Goal: Transaction & Acquisition: Purchase product/service

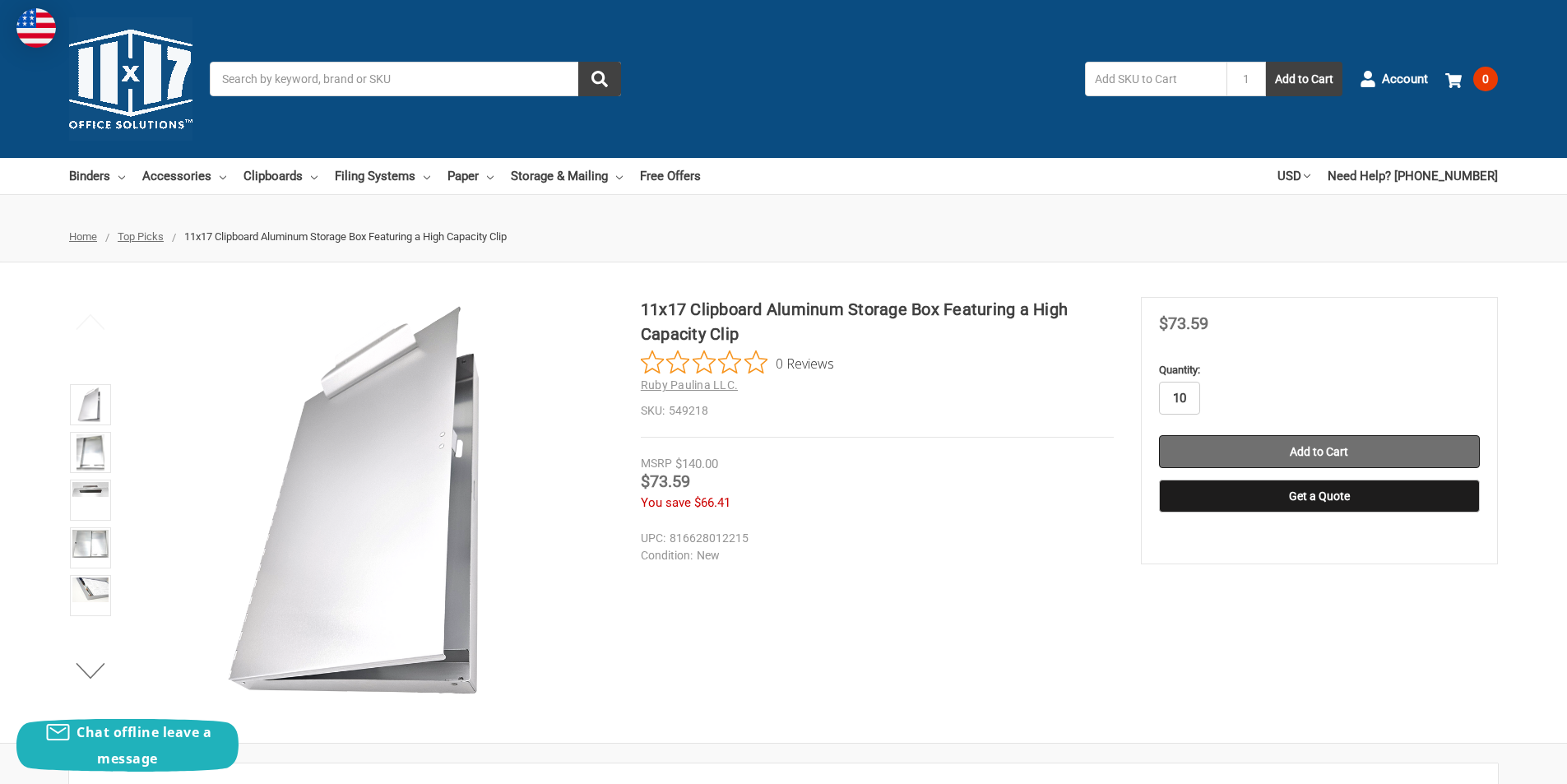
type input "10"
click at [1266, 448] on input "Add to Cart" at bounding box center [1320, 452] width 321 height 33
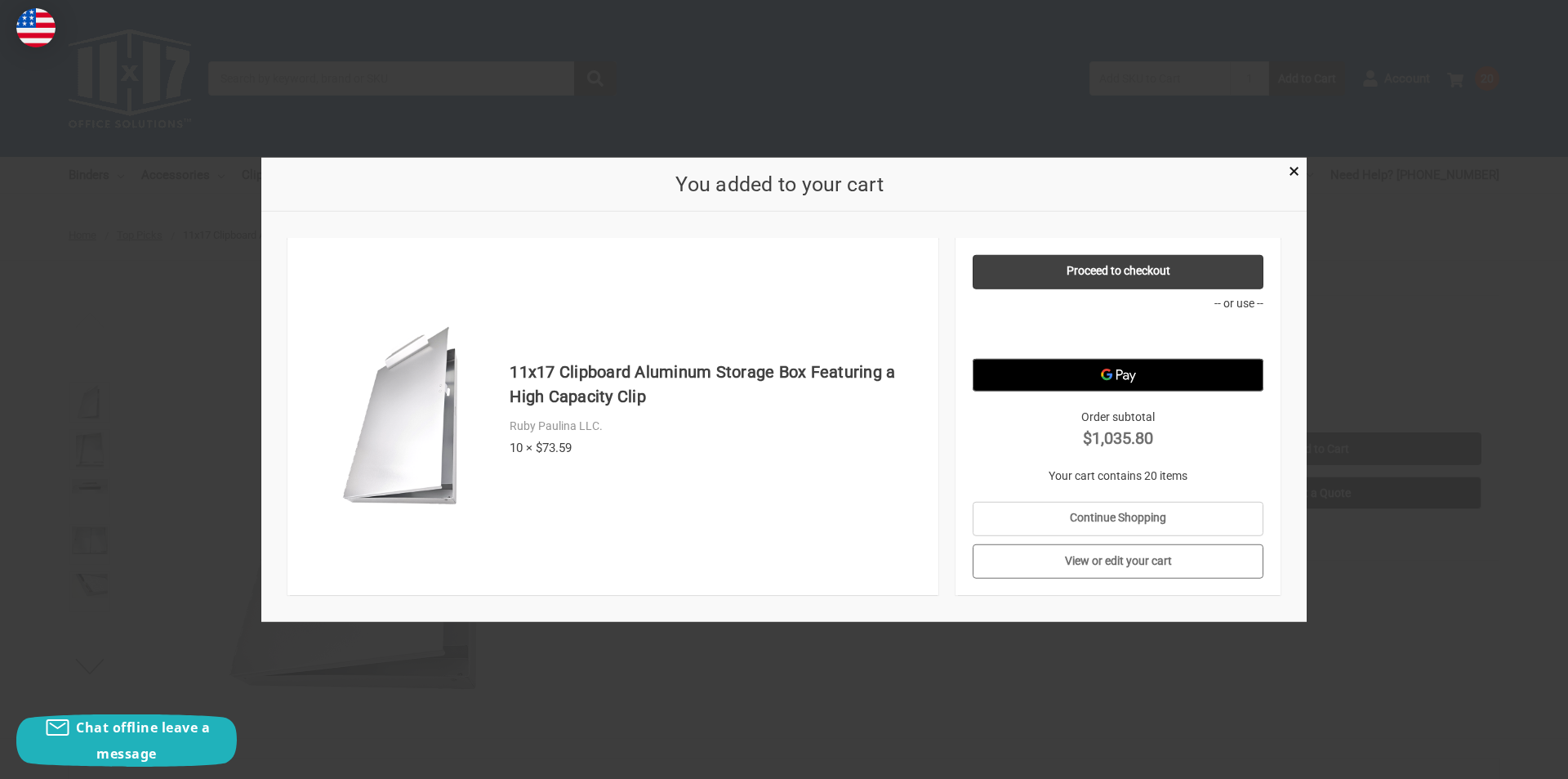
click at [1119, 562] on link "View or edit your cart" at bounding box center [1119, 561] width 292 height 35
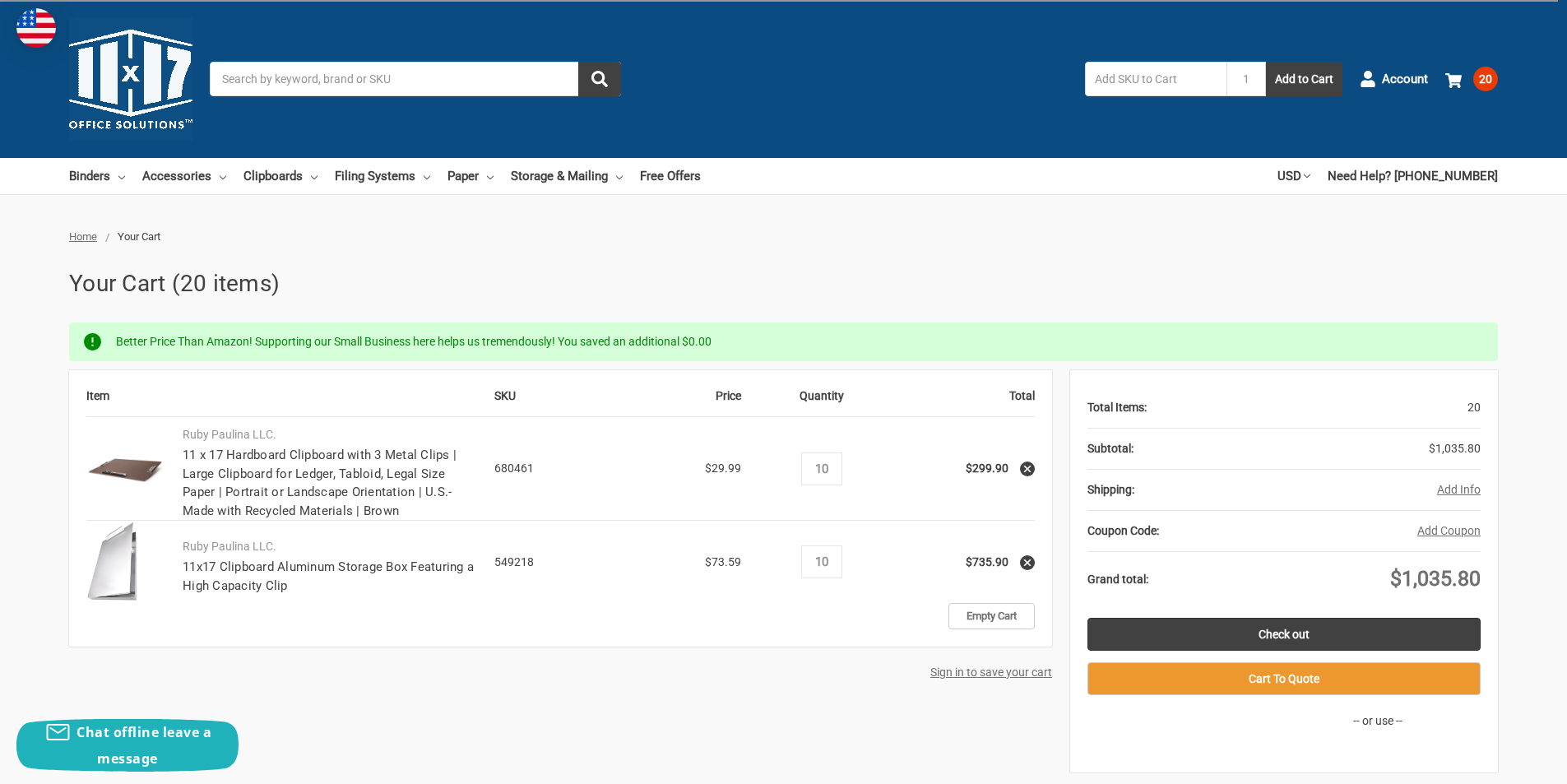
click at [1031, 470] on icon at bounding box center [1027, 469] width 11 height 11
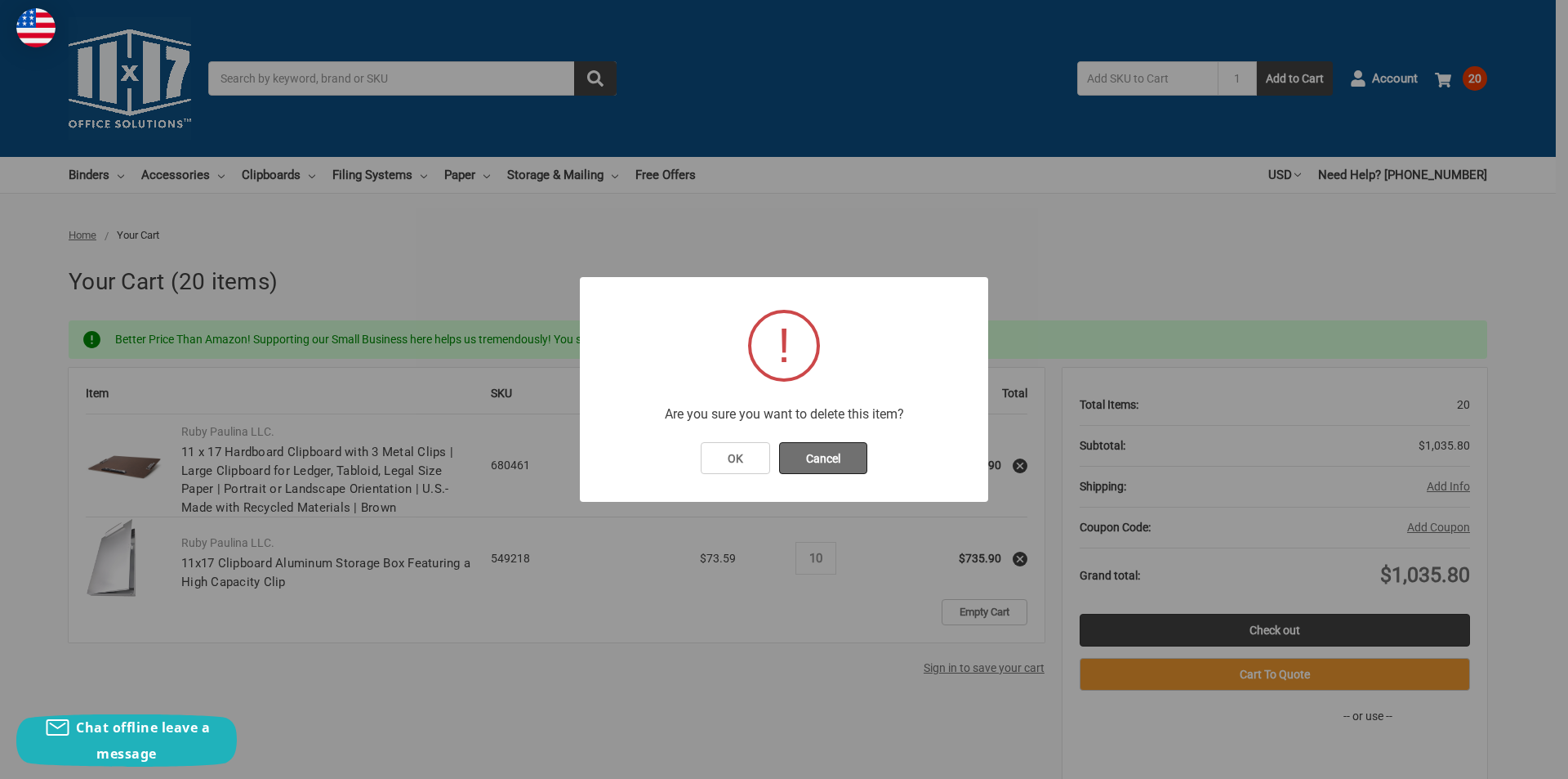
click at [816, 464] on button "Cancel" at bounding box center [824, 458] width 88 height 33
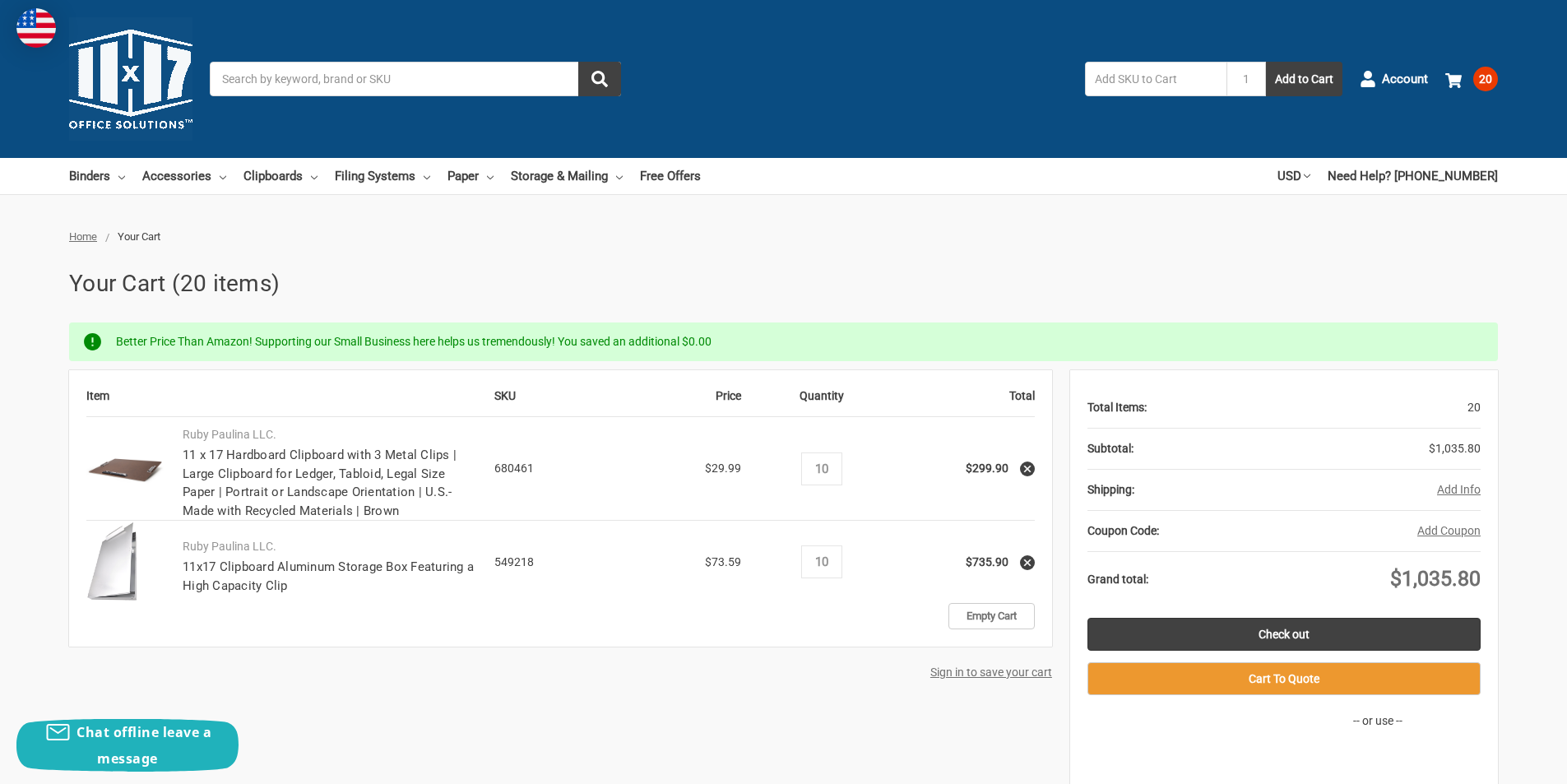
click at [1022, 468] on icon at bounding box center [1027, 469] width 11 height 11
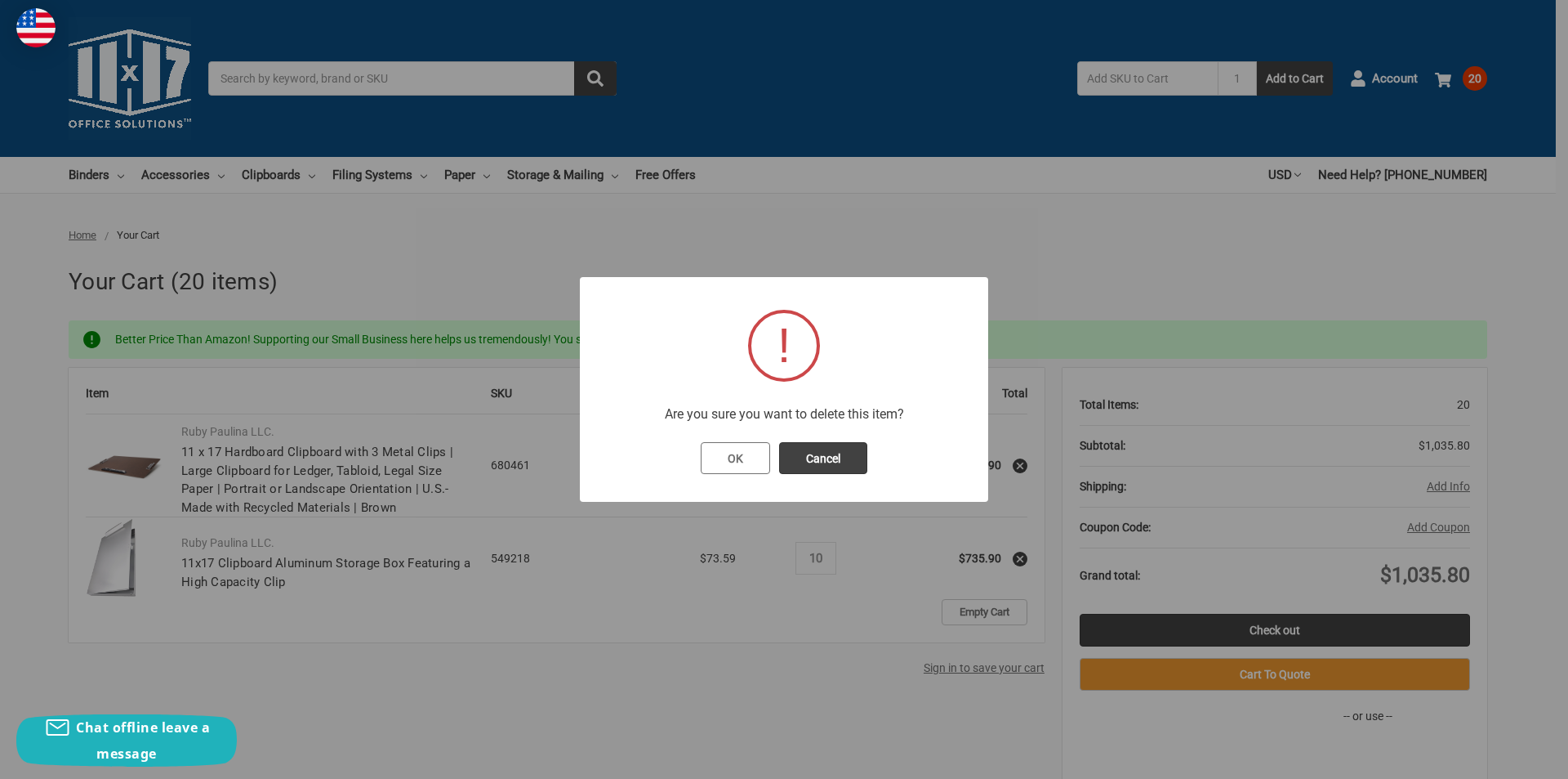
click at [738, 453] on button "OK" at bounding box center [736, 458] width 69 height 33
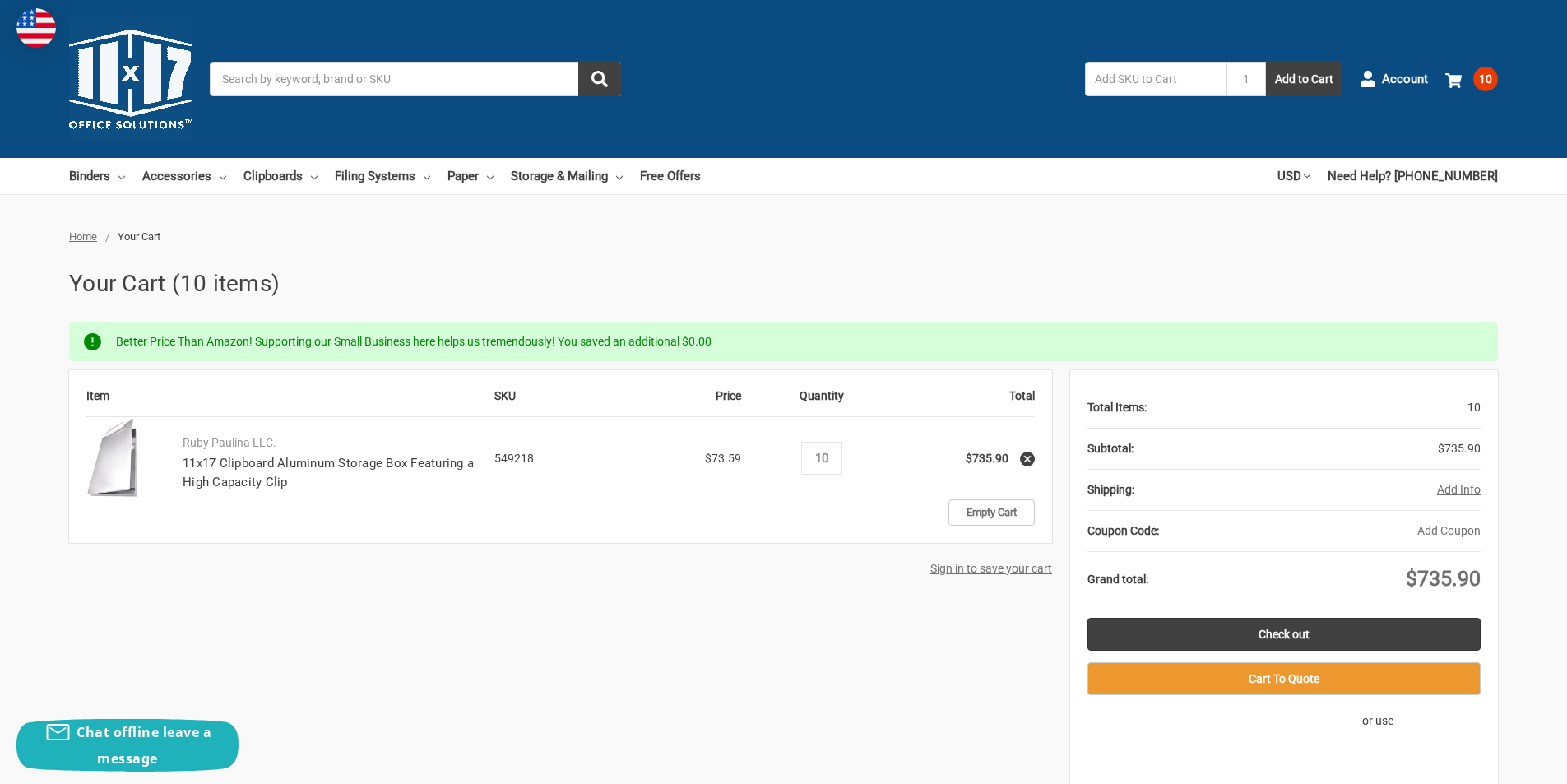
click at [716, 460] on span "$73.59" at bounding box center [723, 458] width 36 height 13
drag, startPoint x: 833, startPoint y: 458, endPoint x: 792, endPoint y: 460, distance: 41.0
click at [792, 460] on td "Quantity Decrease Quantity: 10 Increase Quantity:" at bounding box center [821, 457] width 143 height 82
type input "5"
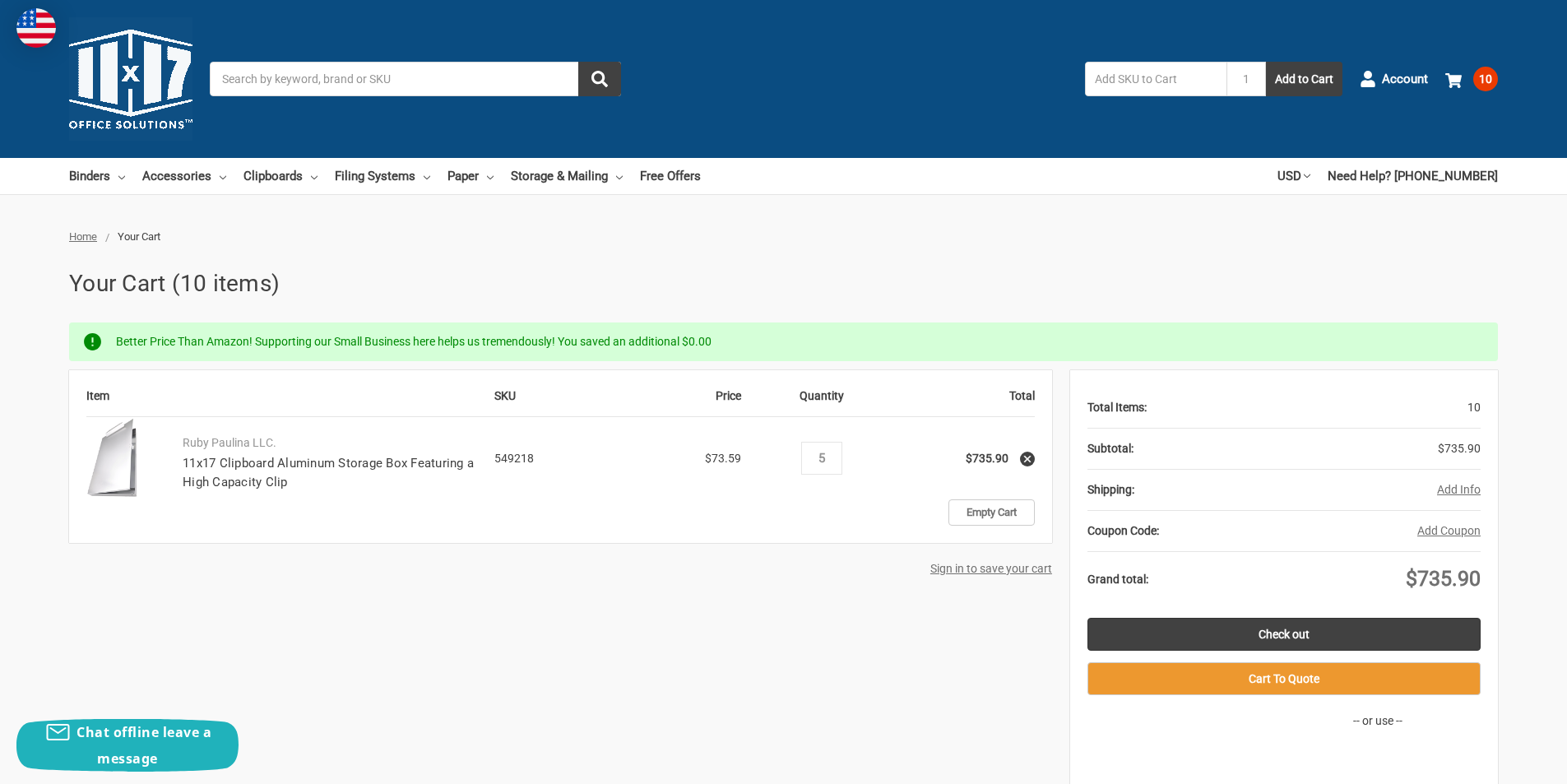
click at [862, 503] on td "Empty Cart" at bounding box center [821, 512] width 427 height 26
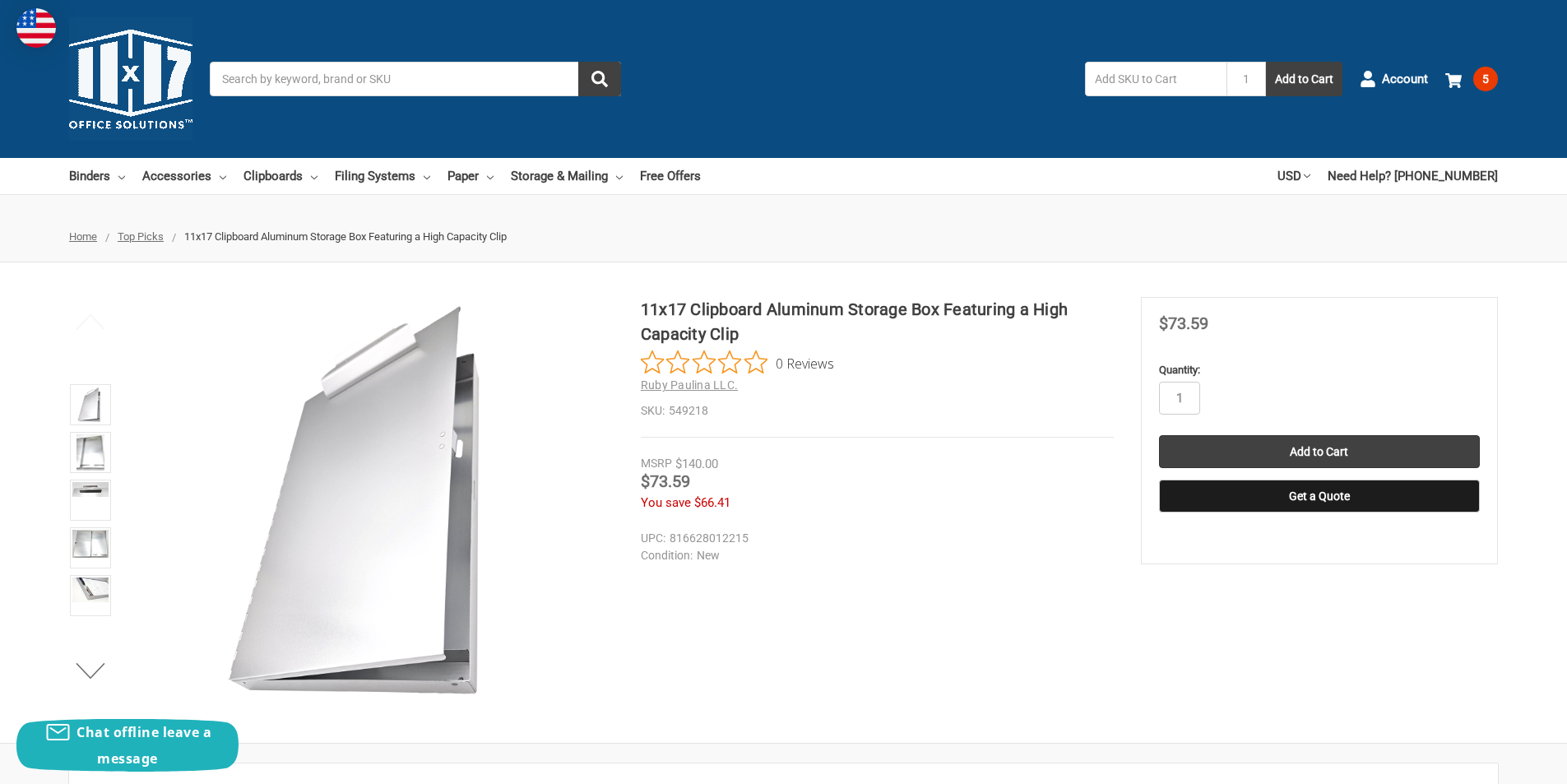
click at [680, 476] on span "$73.59" at bounding box center [665, 481] width 49 height 20
copy span "73.59"
click at [680, 476] on span "$73.59" at bounding box center [665, 481] width 49 height 20
click at [711, 468] on span "$140.00" at bounding box center [697, 464] width 43 height 15
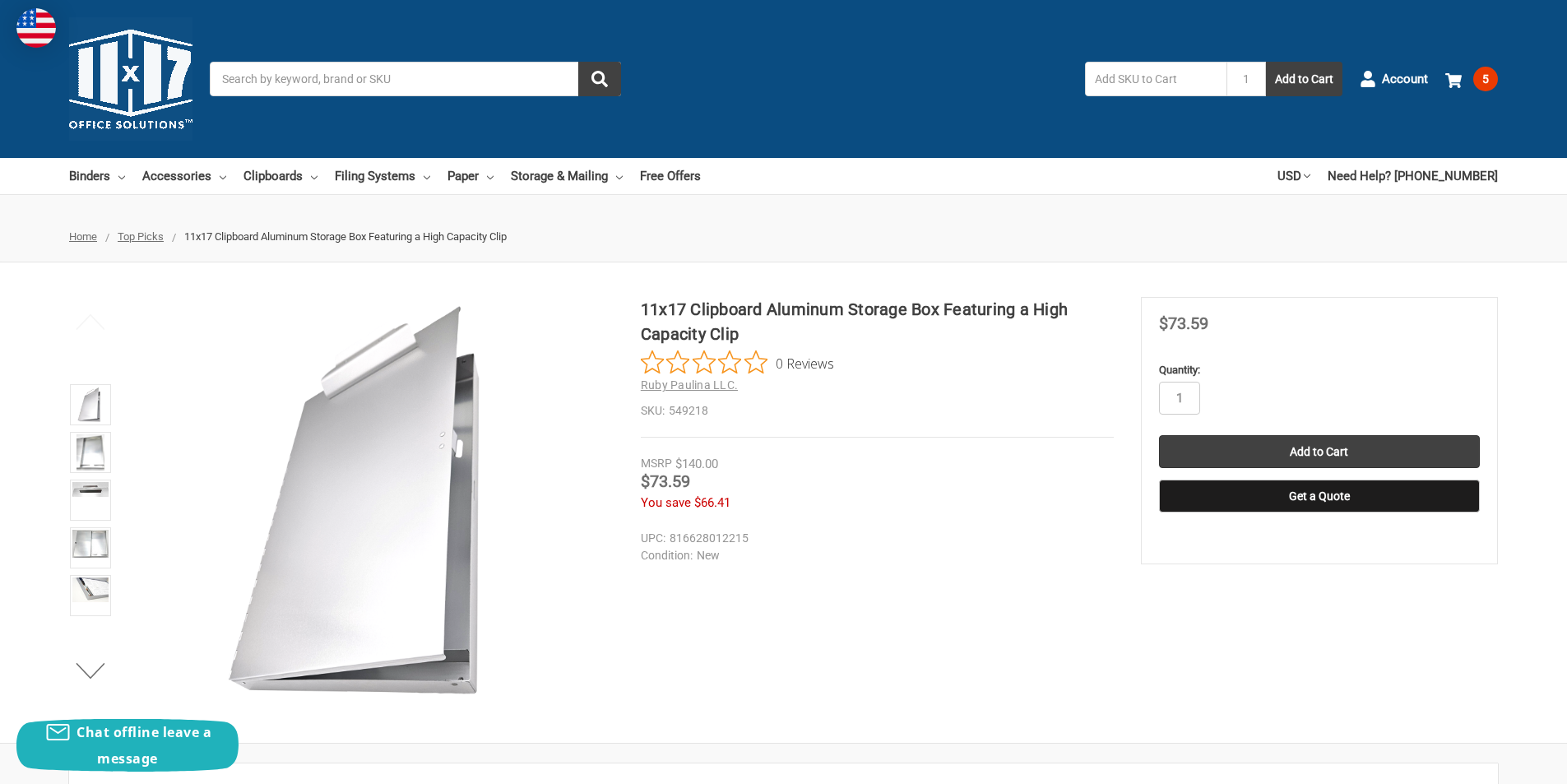
click at [685, 406] on dd "549218" at bounding box center [877, 411] width 474 height 17
copy dd "549218"
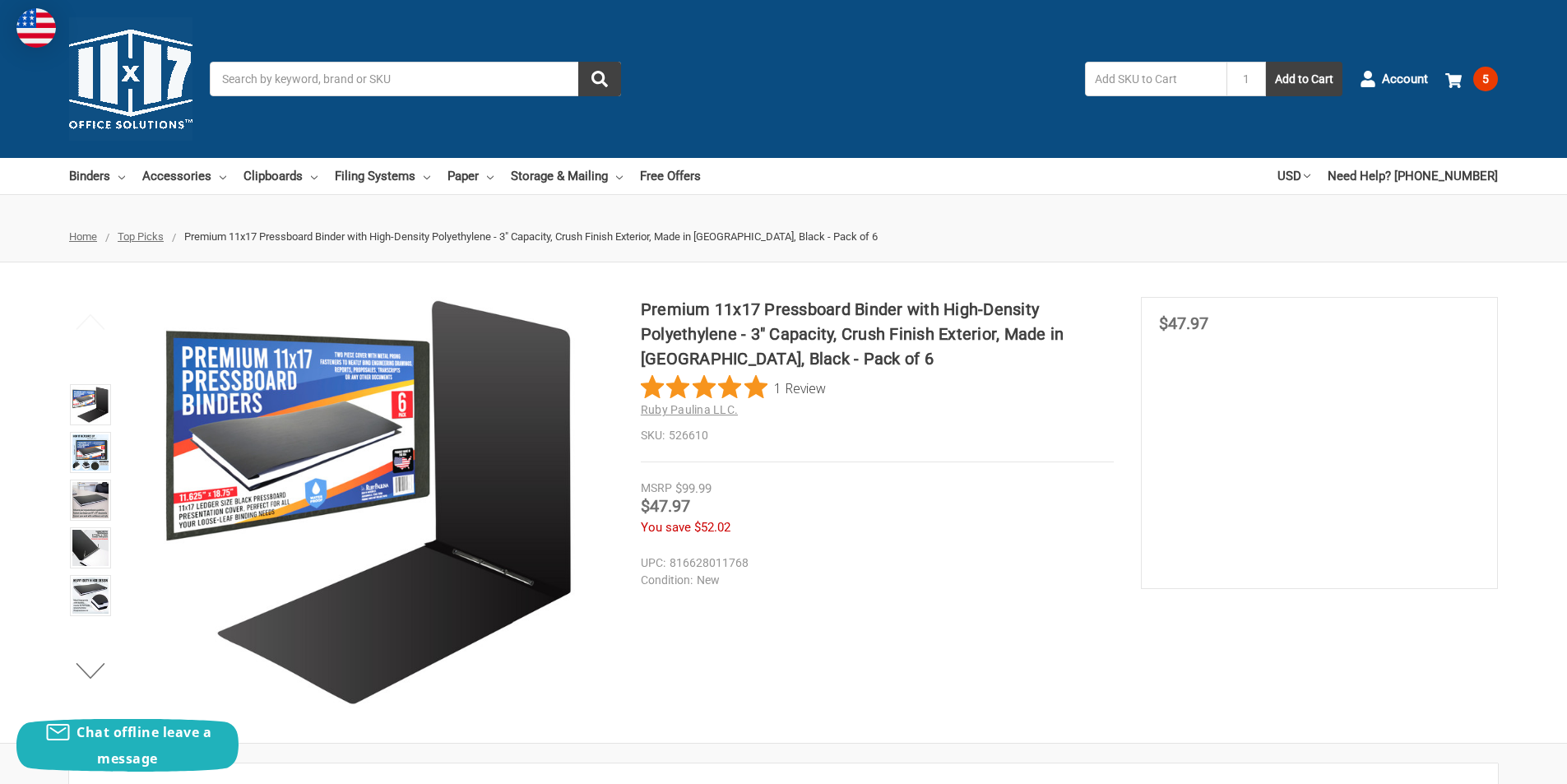
click at [1175, 322] on span "$47.97" at bounding box center [1184, 323] width 49 height 20
copy span "47.97"
click at [1175, 322] on span "$47.97" at bounding box center [1184, 323] width 49 height 20
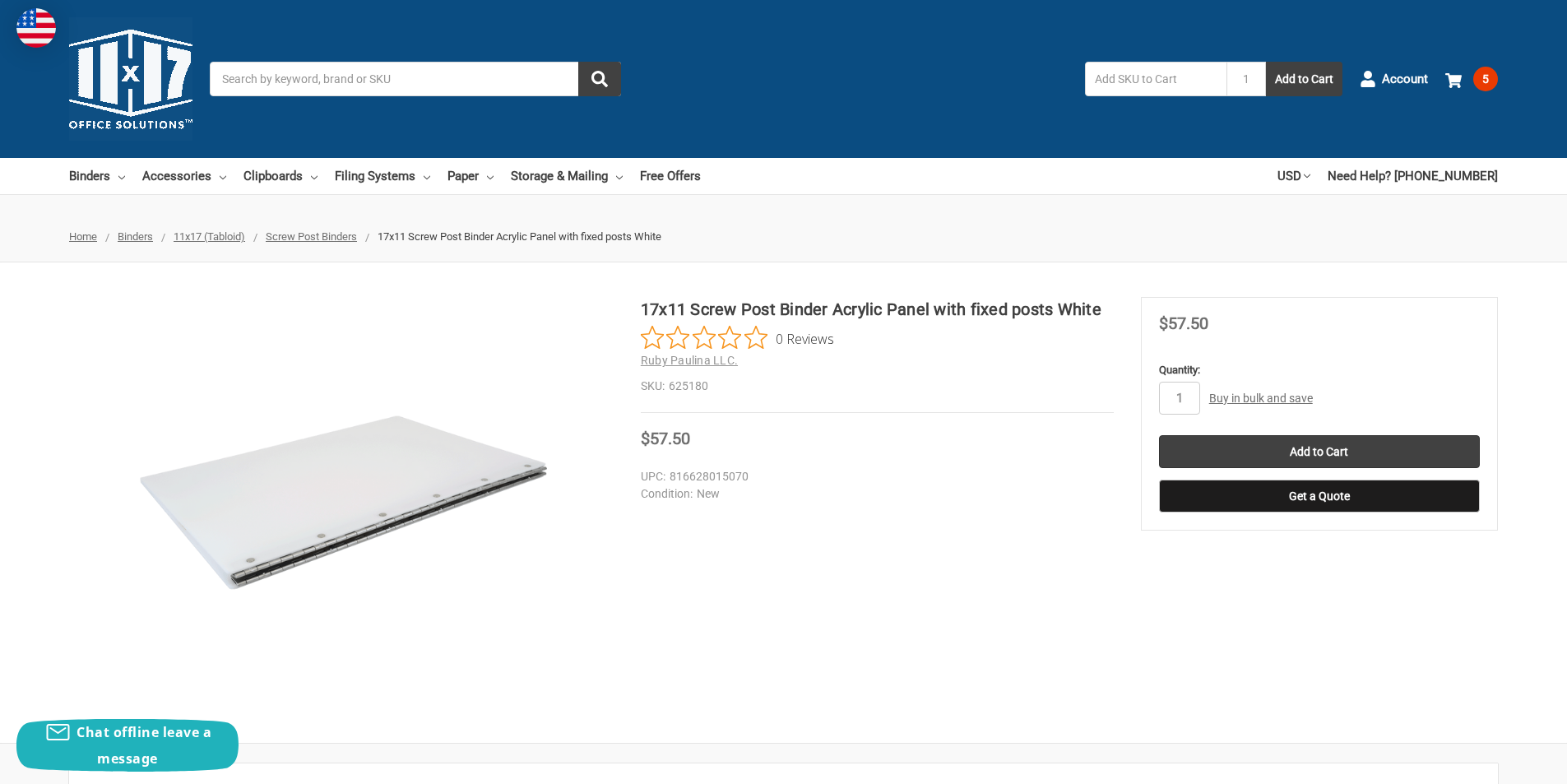
click at [332, 238] on span "Screw Post Binders" at bounding box center [311, 236] width 92 height 12
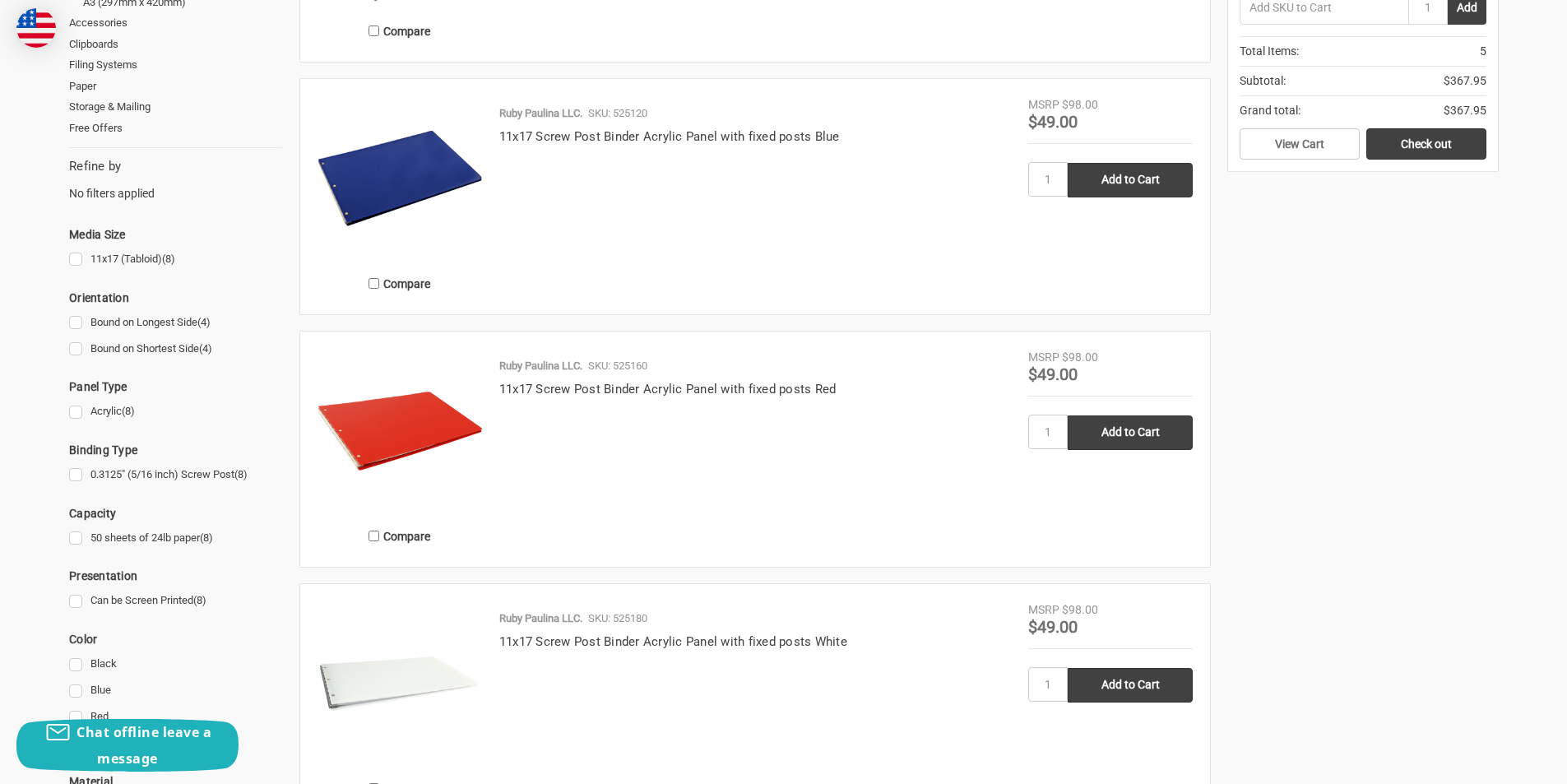
scroll to position [247, 0]
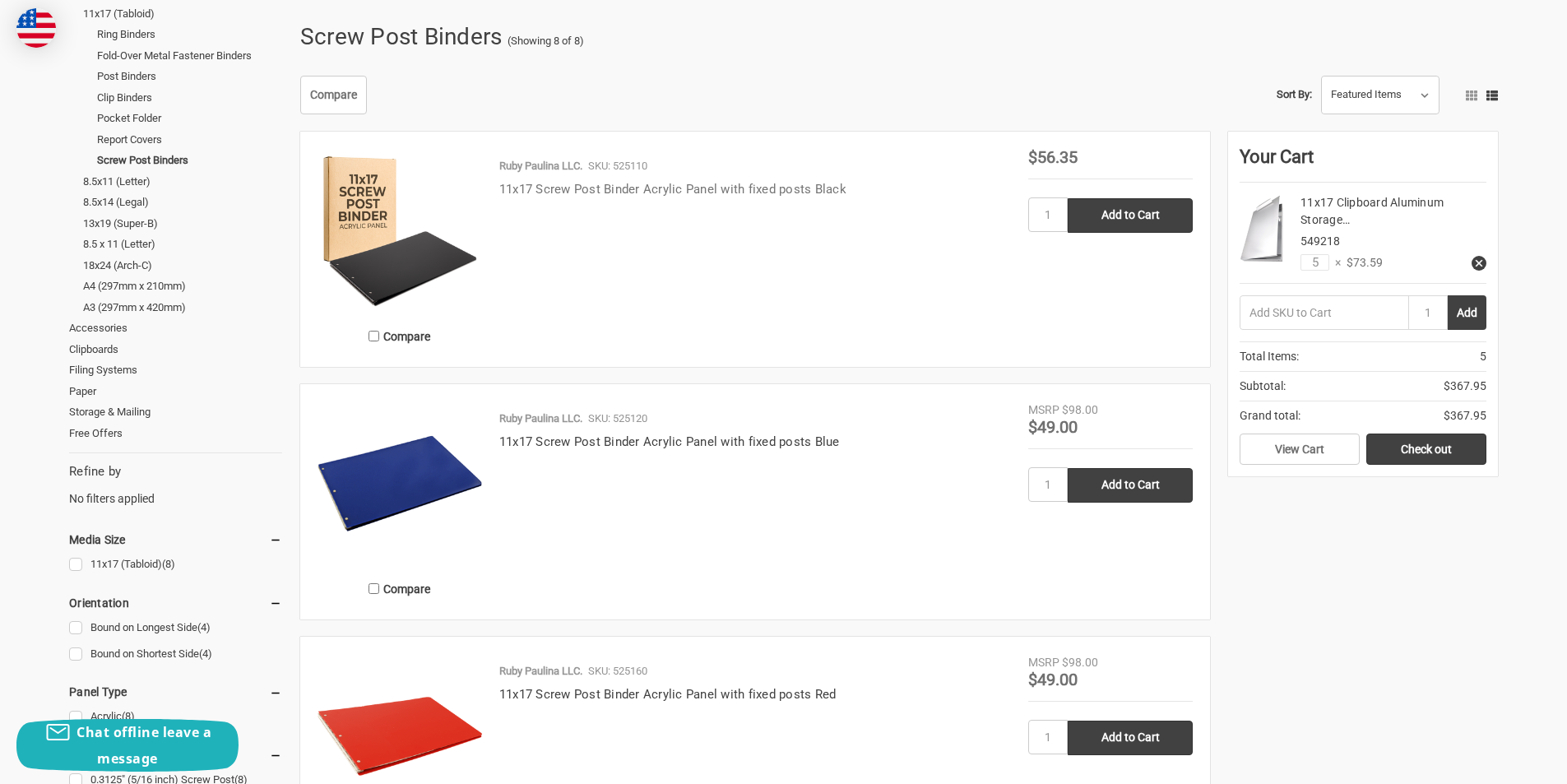
click at [612, 191] on link "11x17 Screw Post Binder Acrylic Panel with fixed posts Black" at bounding box center [672, 189] width 347 height 15
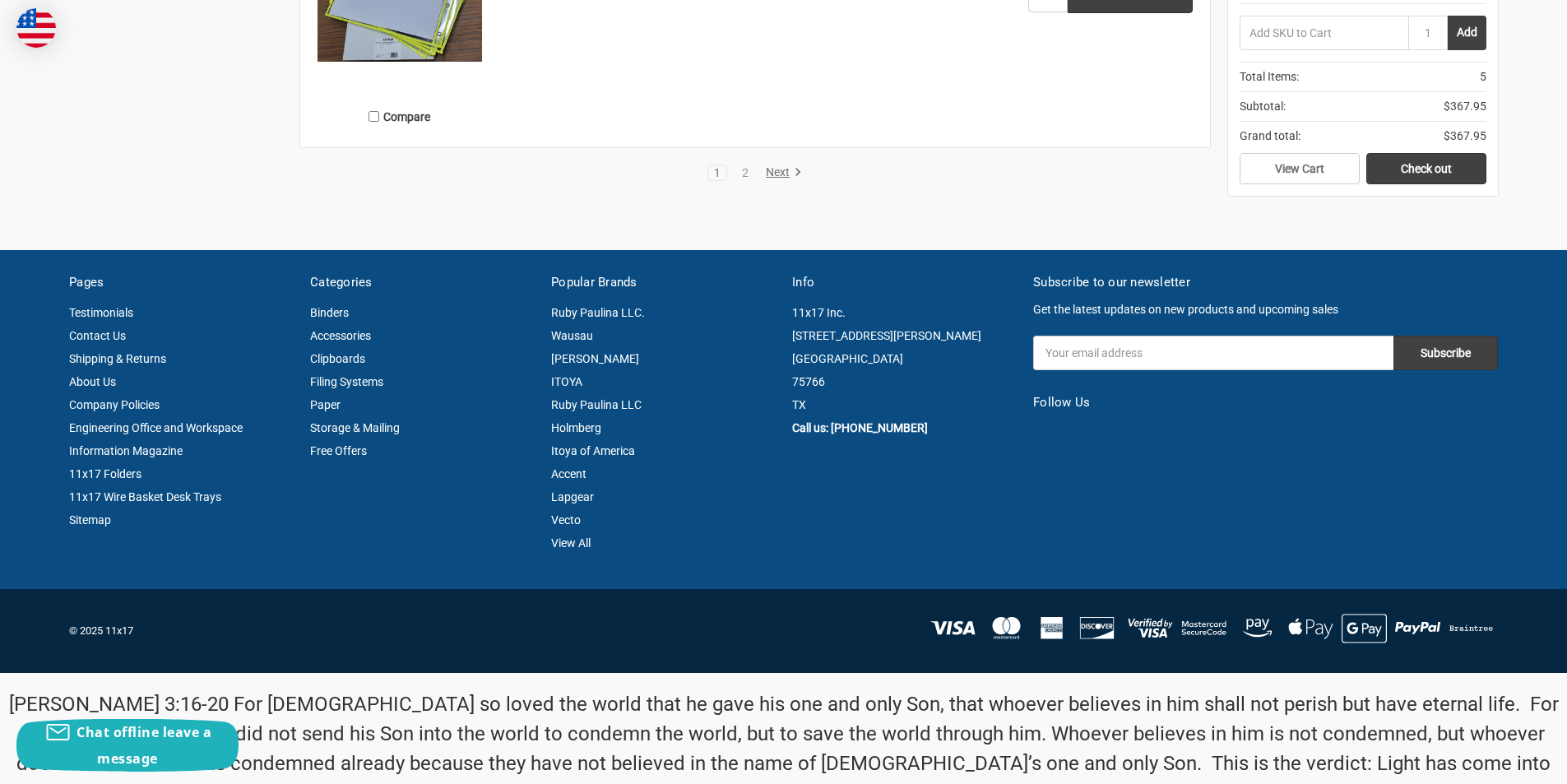
scroll to position [3618, 0]
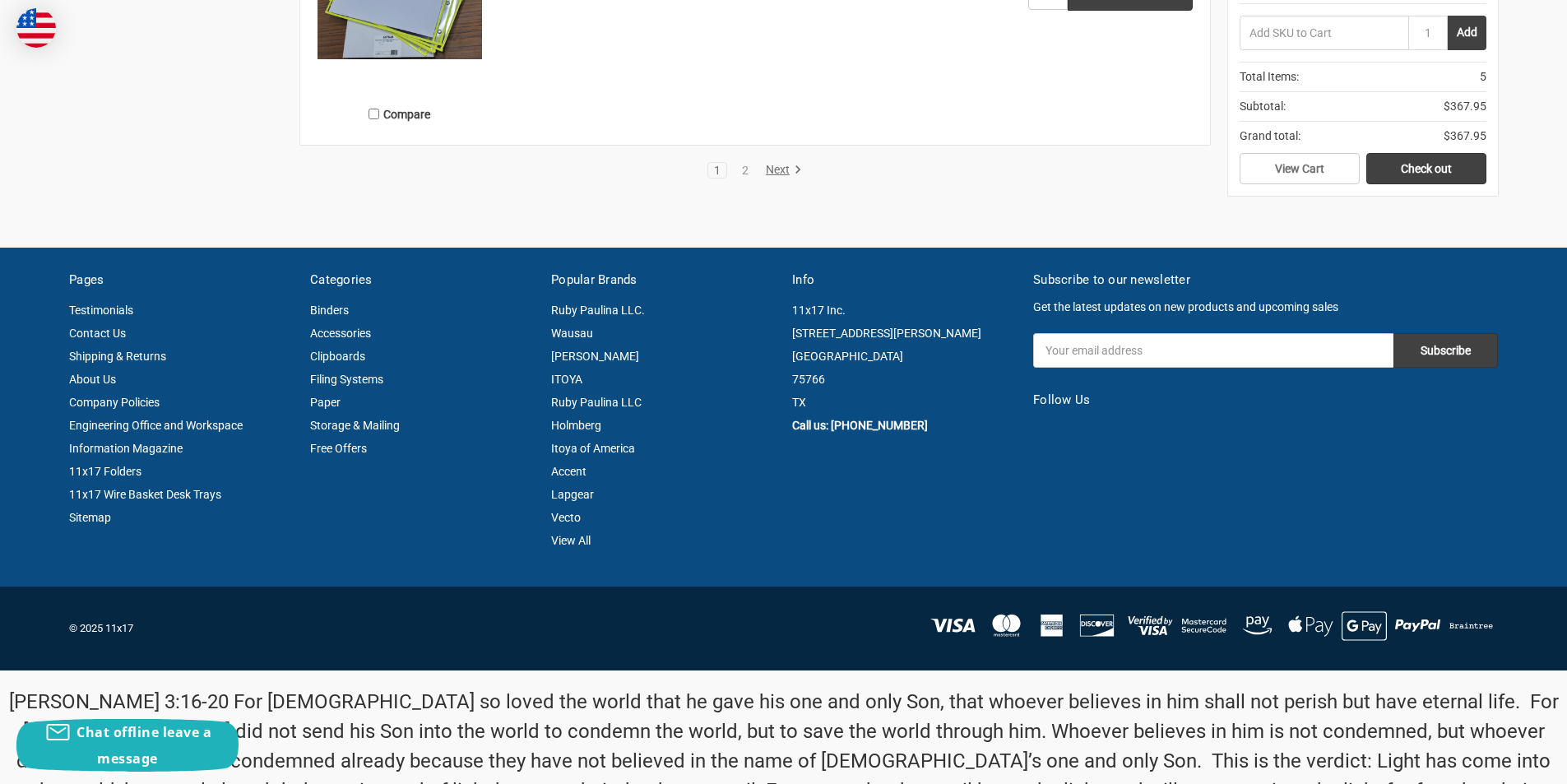
drag, startPoint x: 740, startPoint y: 168, endPoint x: 751, endPoint y: 145, distance: 25.5
click at [741, 169] on link "2" at bounding box center [745, 170] width 18 height 11
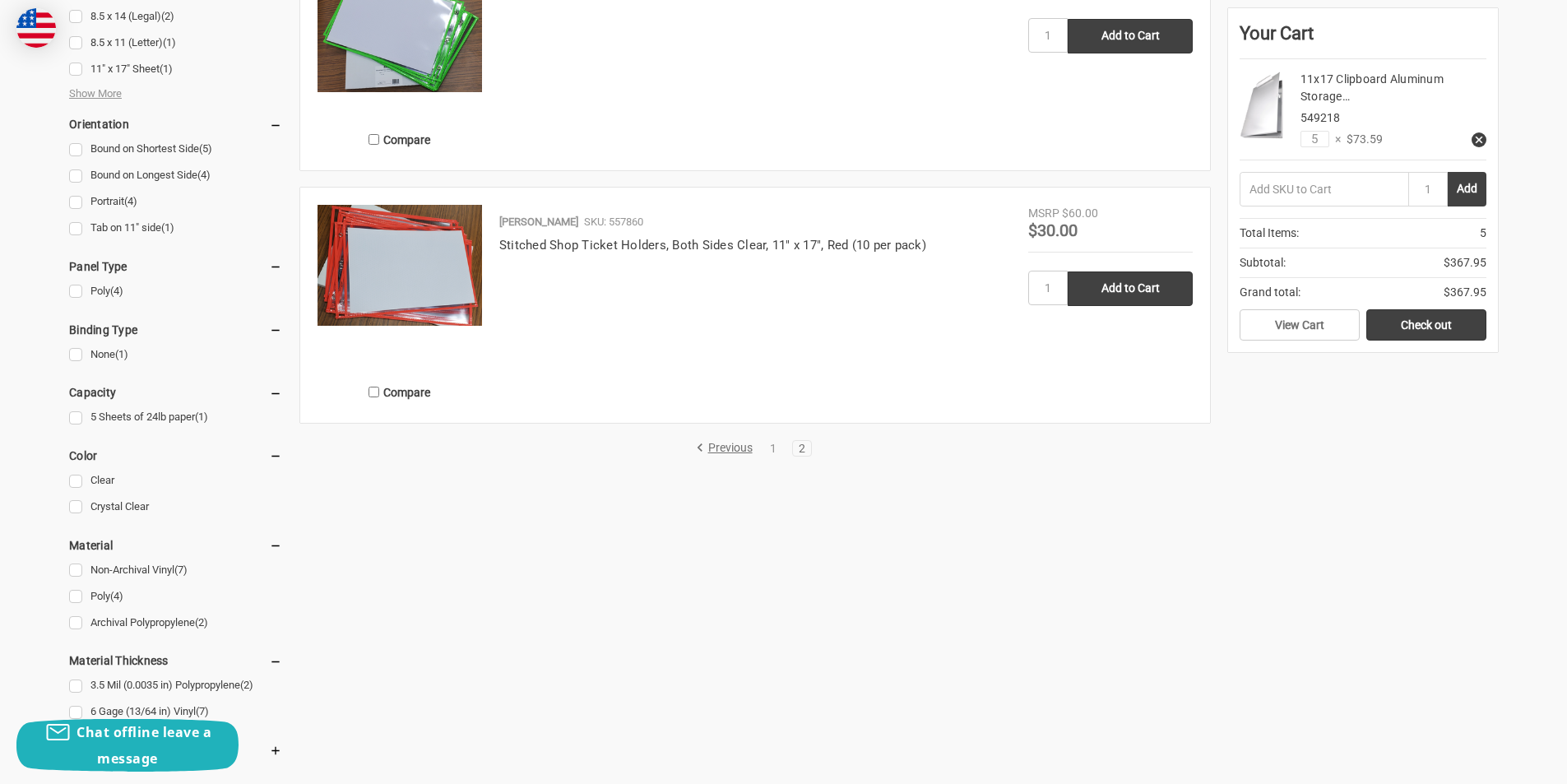
scroll to position [987, 0]
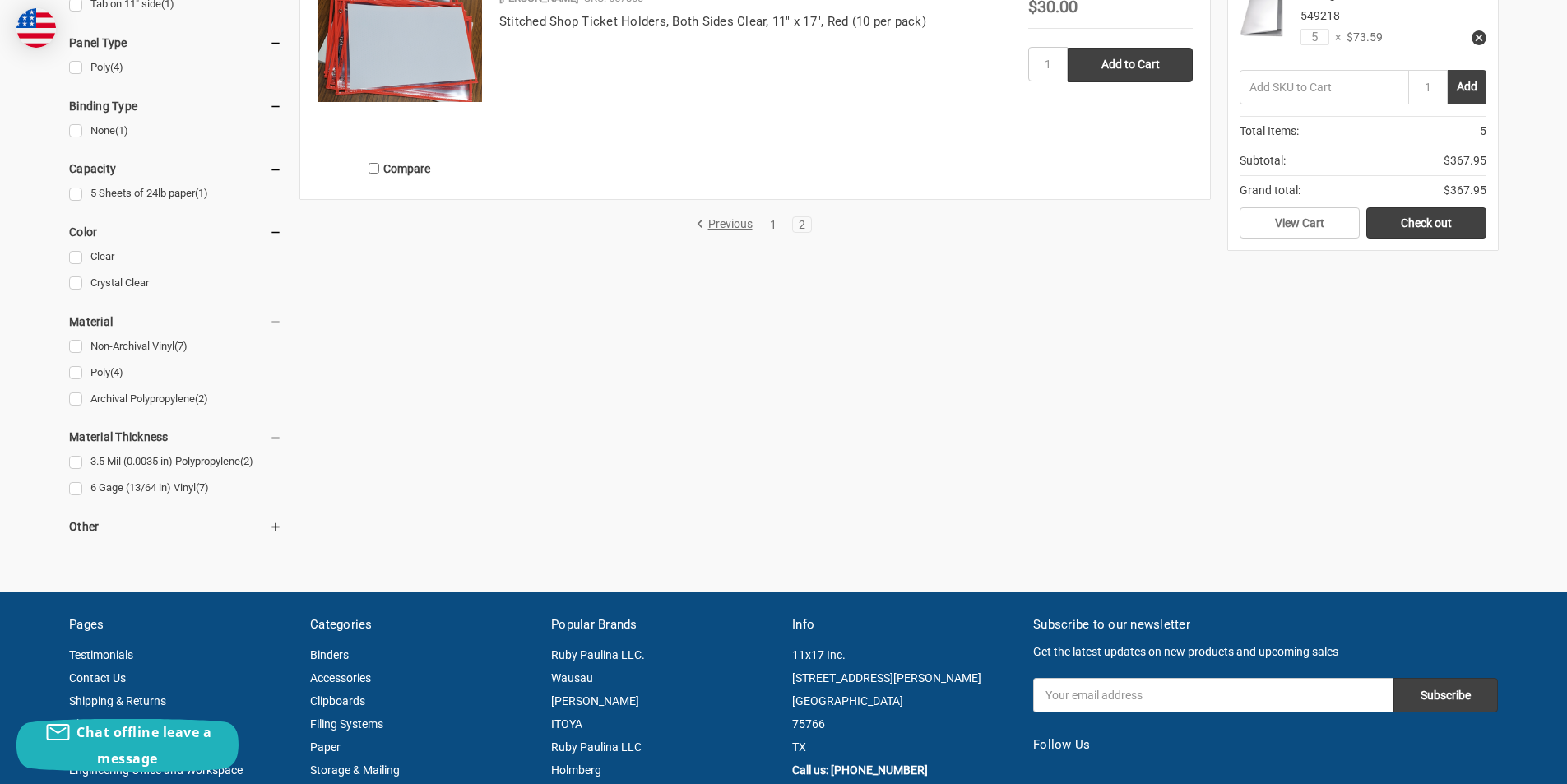
click at [776, 227] on link "1" at bounding box center [773, 225] width 18 height 11
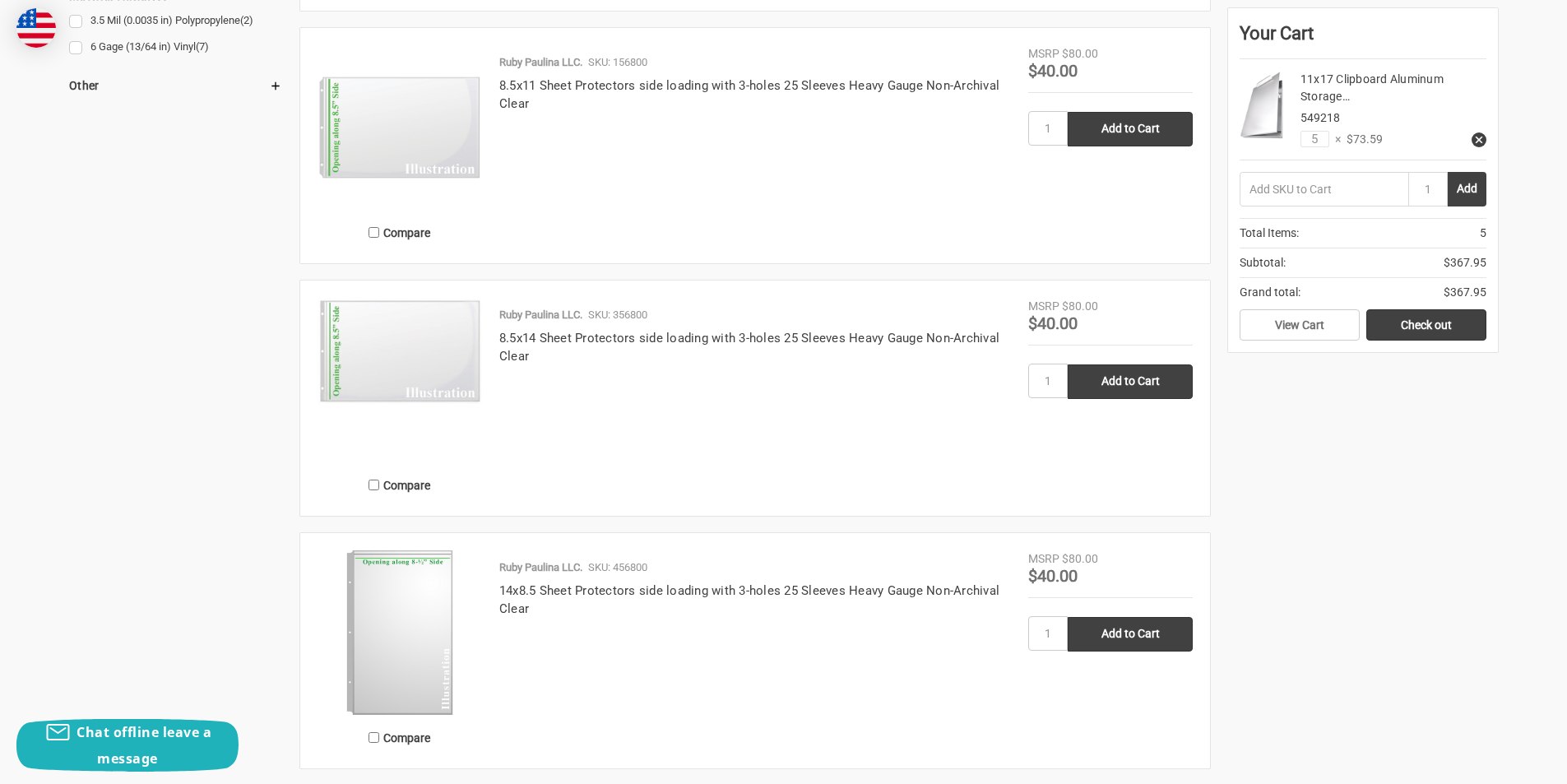
scroll to position [1562, 0]
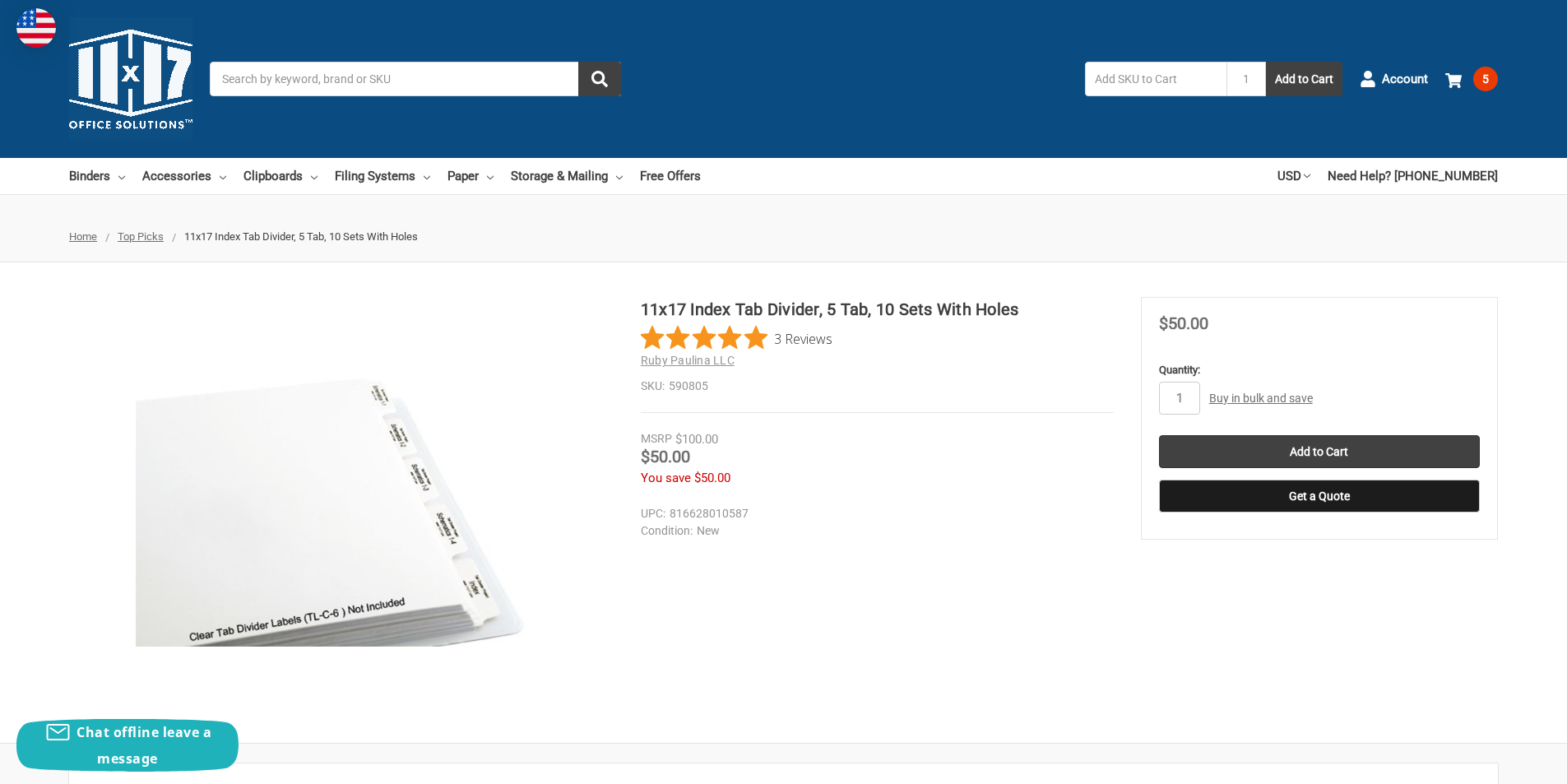
click at [1197, 327] on span "$50.00" at bounding box center [1184, 323] width 49 height 20
copy span "50.00"
